Goal: Task Accomplishment & Management: Manage account settings

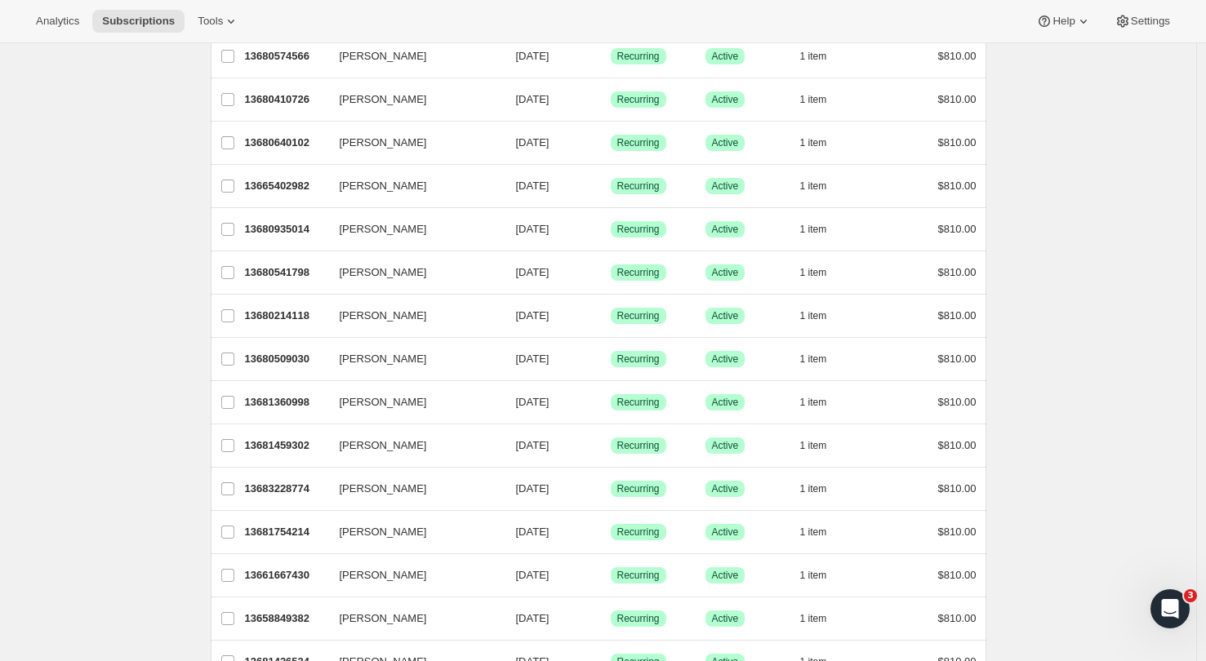
scroll to position [231, 0]
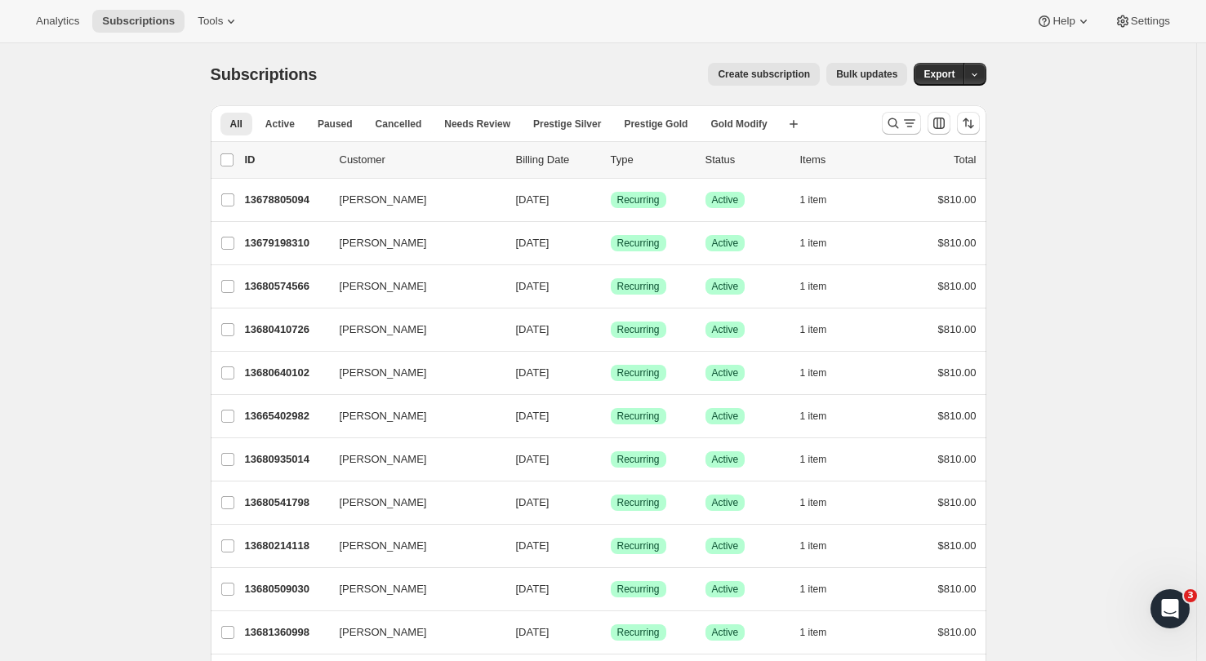
scroll to position [0, 0]
click at [896, 127] on icon "Search and filter results" at bounding box center [892, 123] width 11 height 11
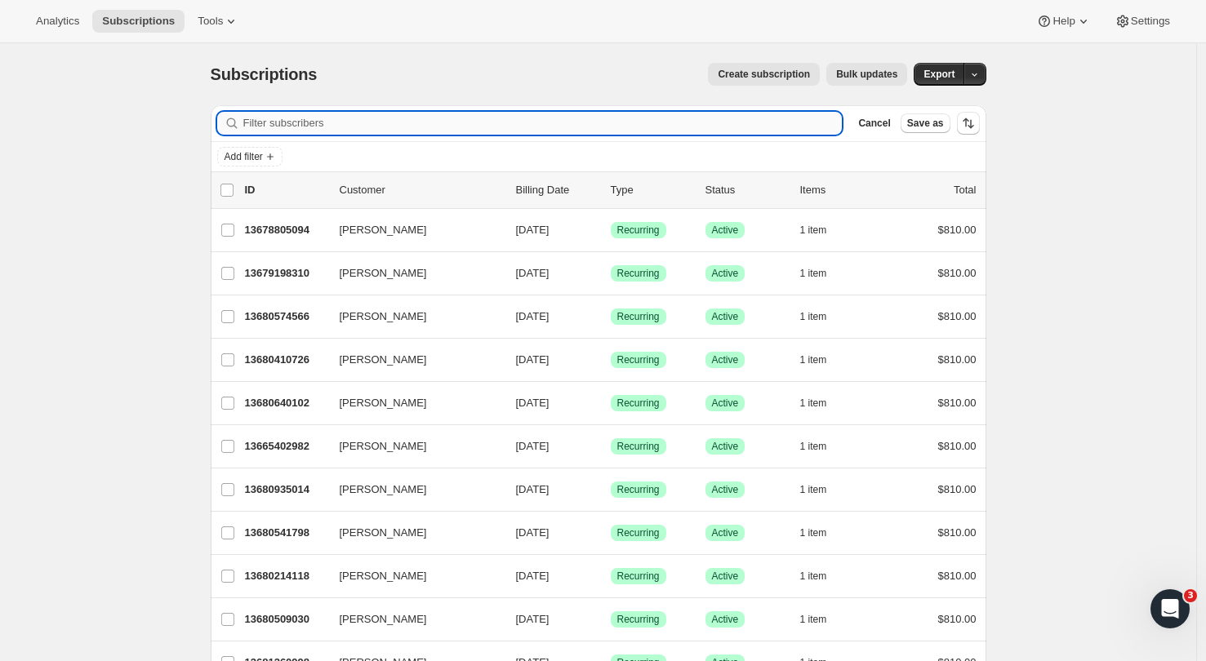
paste input "Gillian La Franchie <[DOMAIN_NAME][EMAIL_ADDRESS][PERSON_NAME][DOMAIN_NAME]"
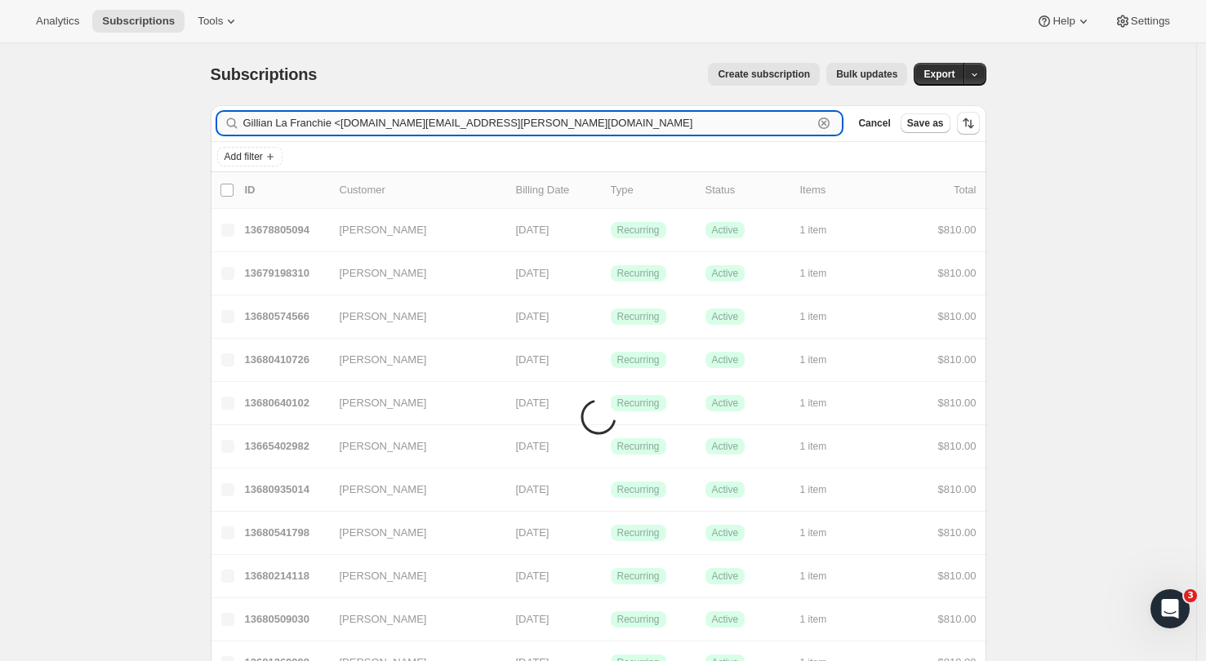
click at [346, 124] on input "Gillian La Franchie <[DOMAIN_NAME][EMAIL_ADDRESS][PERSON_NAME][DOMAIN_NAME]" at bounding box center [528, 123] width 570 height 23
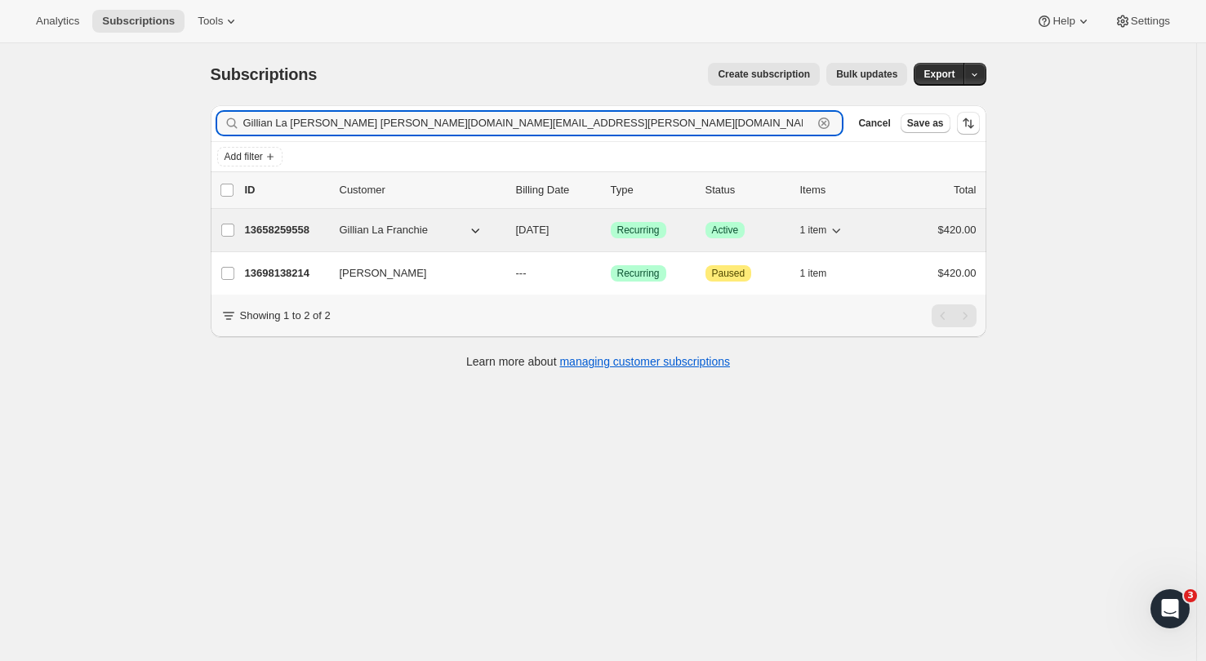
type input "Gillian La [PERSON_NAME] [PERSON_NAME][DOMAIN_NAME][EMAIL_ADDRESS][PERSON_NAME]…"
click at [304, 224] on p "13658259558" at bounding box center [286, 230] width 82 height 16
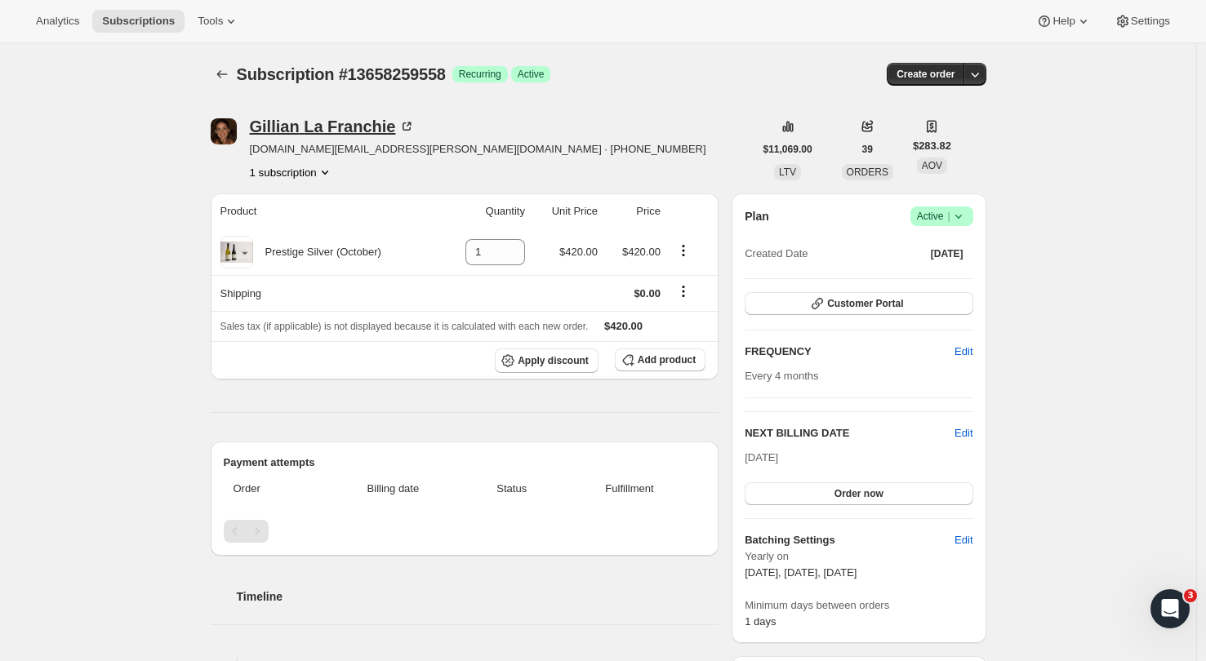
click at [357, 122] on div "Gillian La Franchie" at bounding box center [333, 126] width 166 height 16
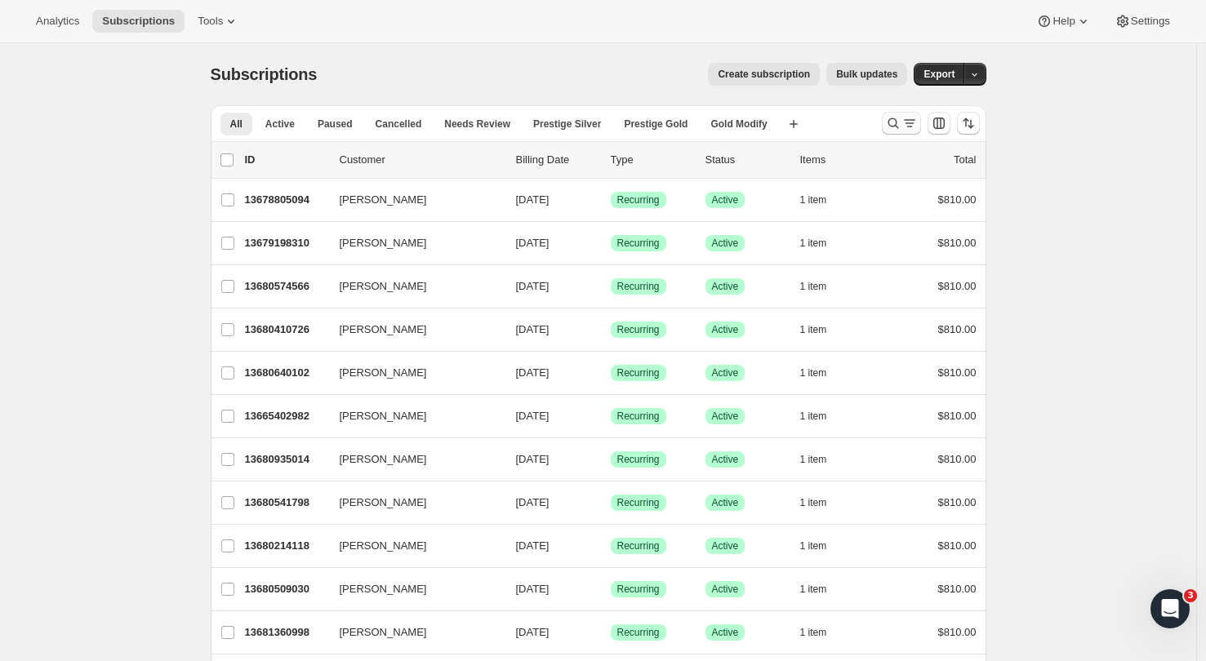
click at [898, 121] on icon "Search and filter results" at bounding box center [893, 123] width 16 height 16
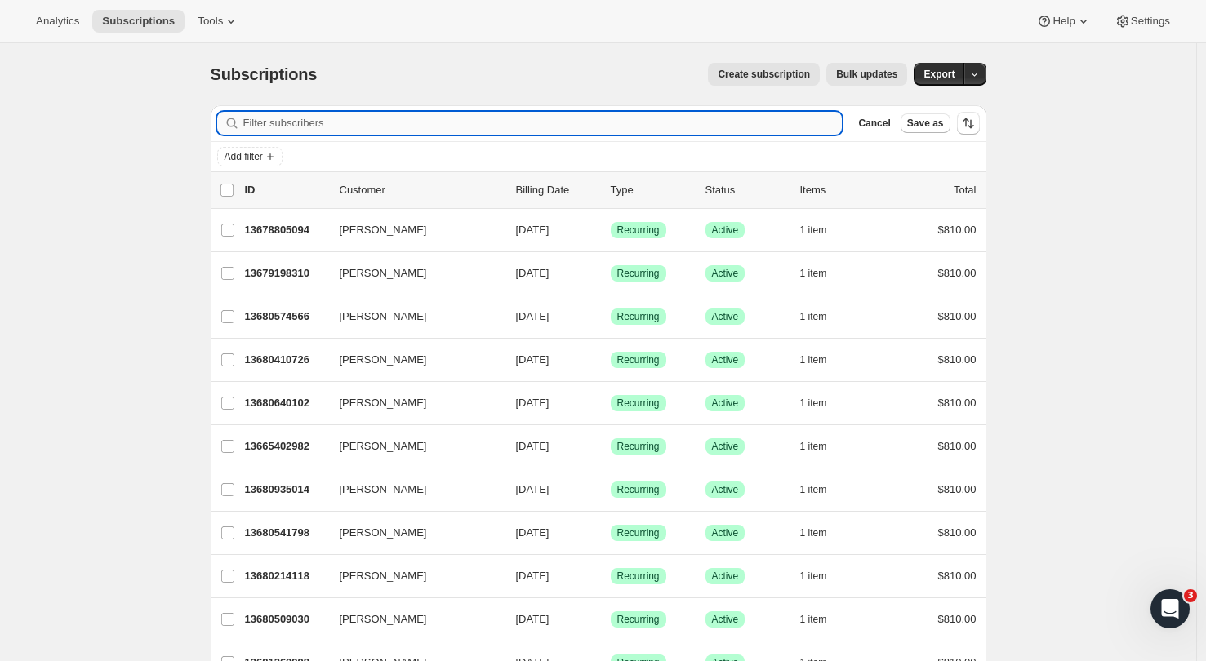
paste input "Gillian La Franchie <[DOMAIN_NAME][EMAIL_ADDRESS][PERSON_NAME][DOMAIN_NAME]"
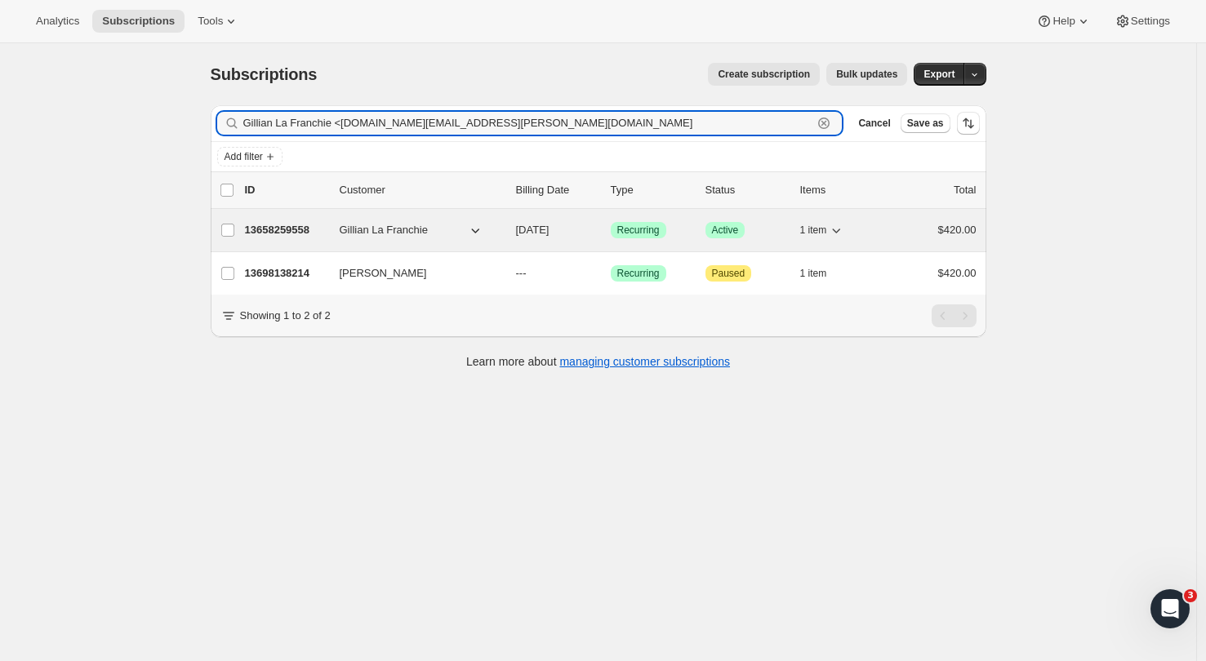
type input "Gillian La Franchie <[DOMAIN_NAME][EMAIL_ADDRESS][PERSON_NAME][DOMAIN_NAME]"
click at [312, 234] on p "13658259558" at bounding box center [286, 230] width 82 height 16
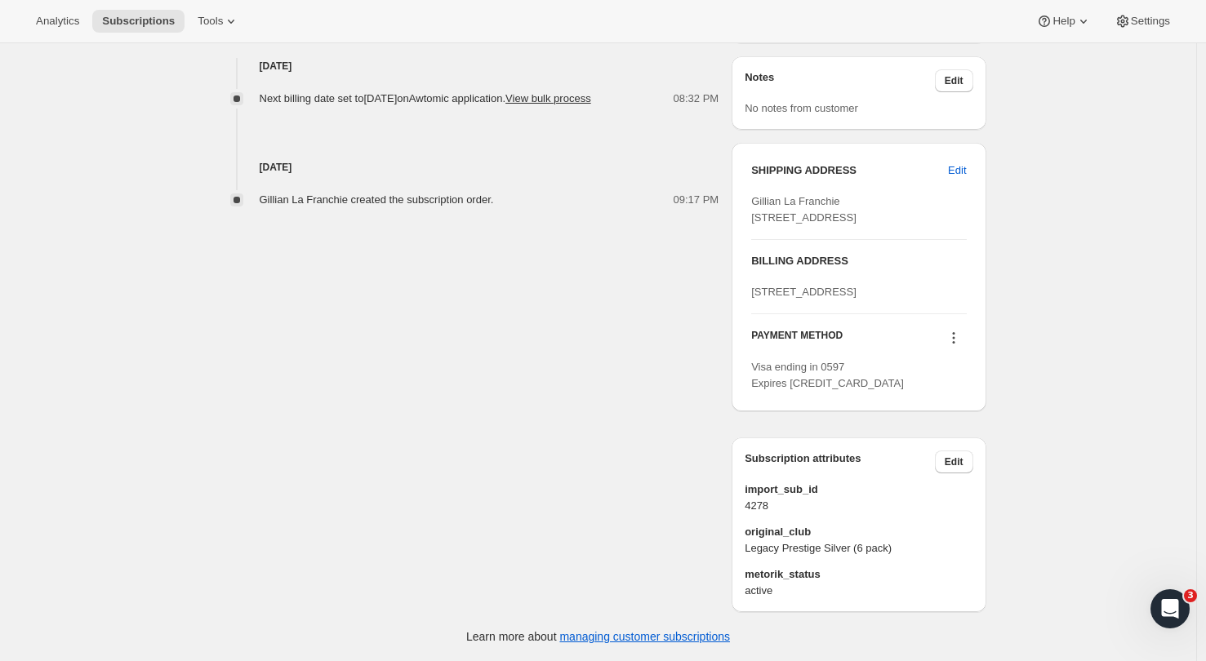
scroll to position [681, 0]
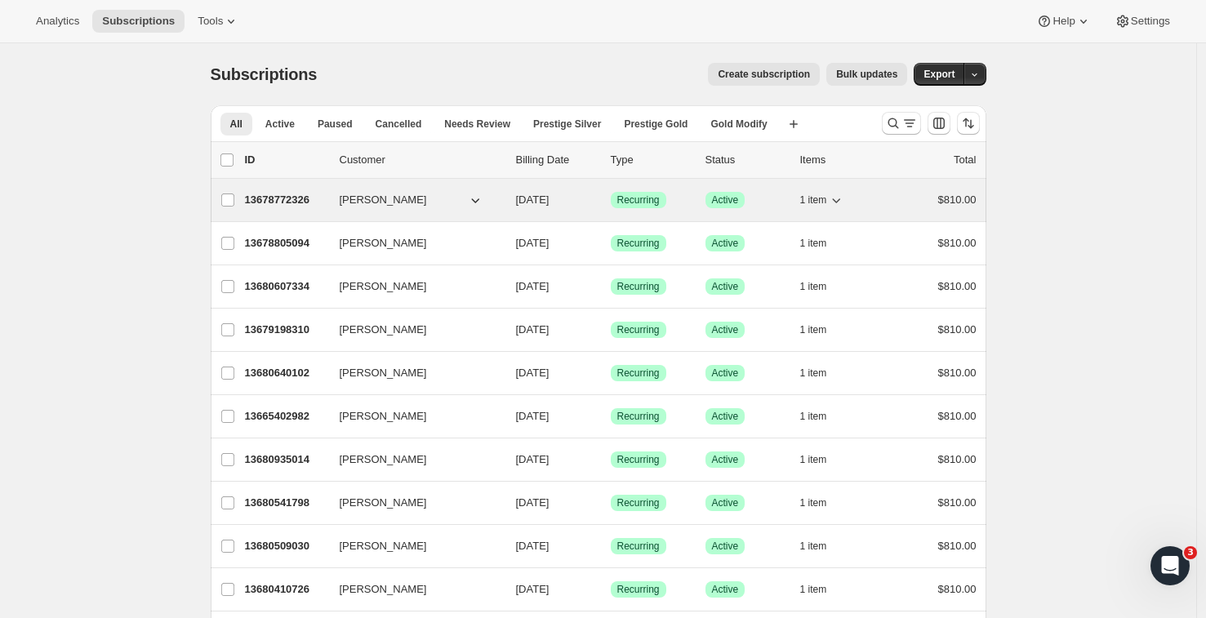
click at [313, 202] on p "13678772326" at bounding box center [286, 200] width 82 height 16
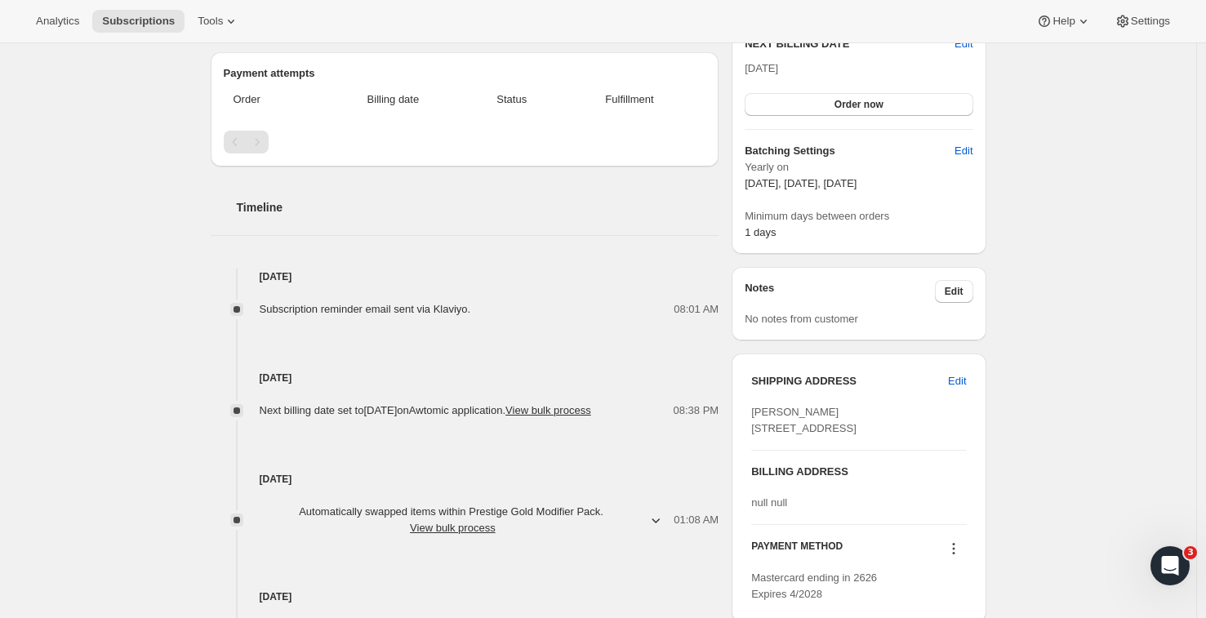
scroll to position [361, 0]
